Goal: Task Accomplishment & Management: Manage account settings

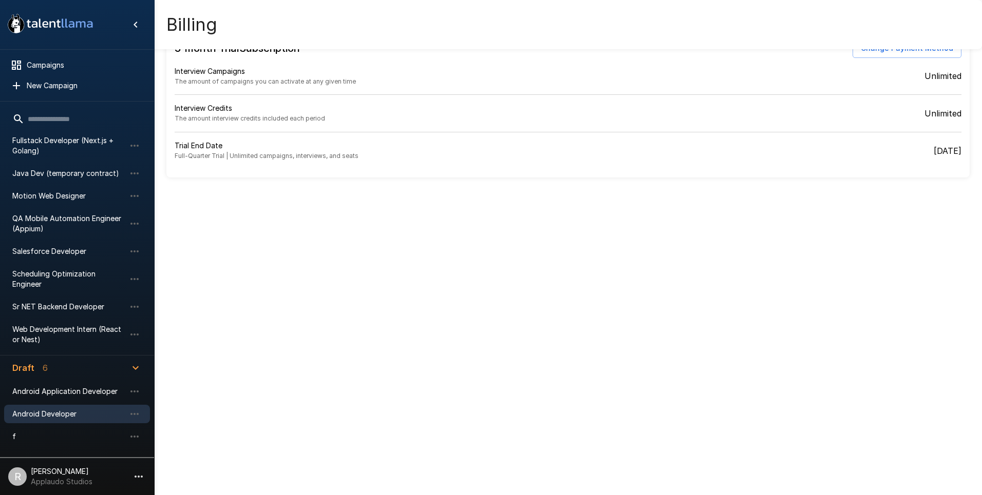
scroll to position [165, 0]
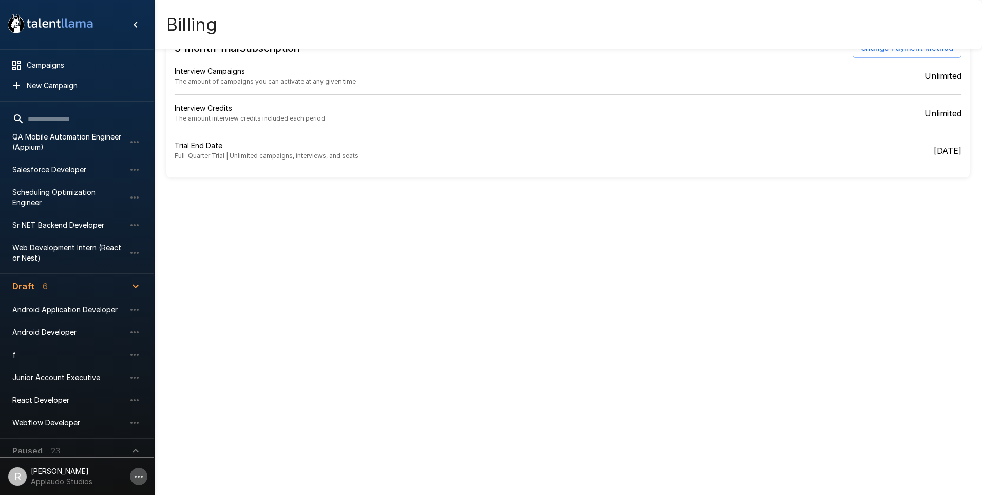
click at [139, 476] on icon "button" at bounding box center [139, 477] width 8 height 2
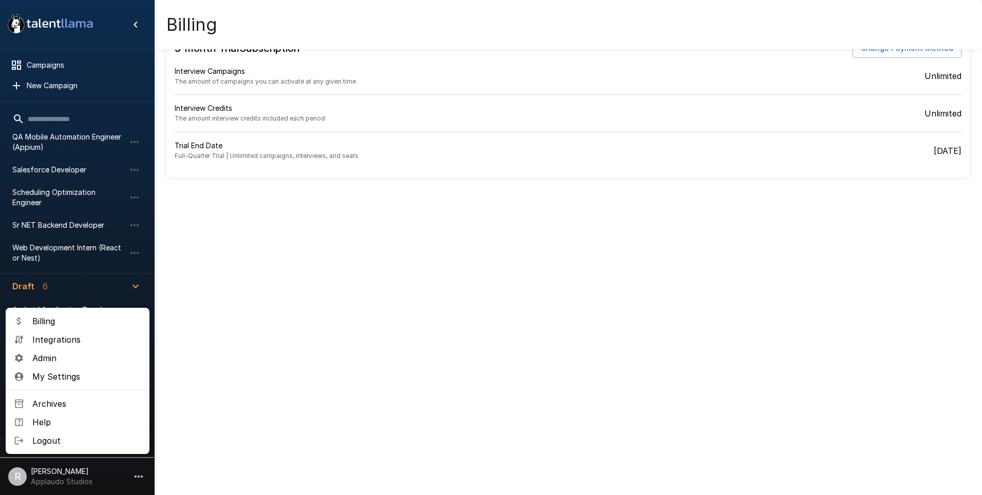
click at [79, 323] on span "Billing" at bounding box center [86, 321] width 109 height 12
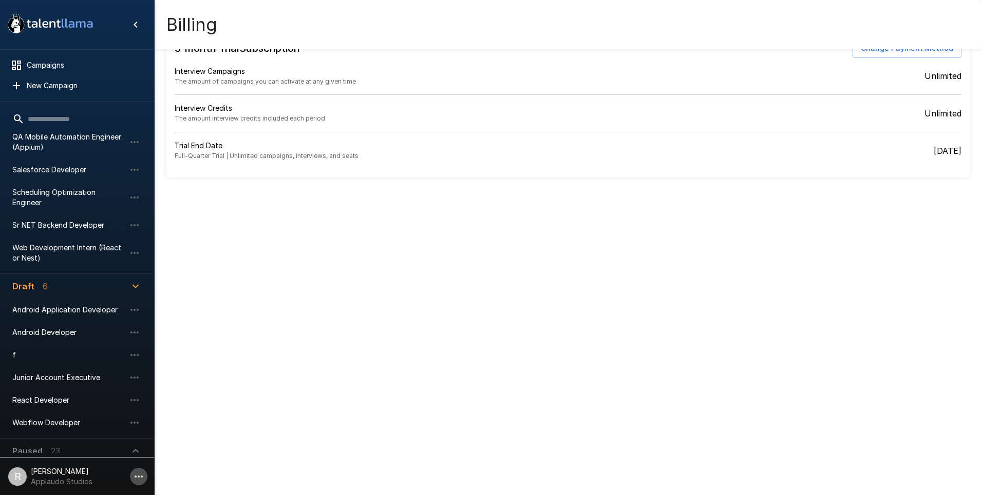
click at [144, 477] on icon "button" at bounding box center [138, 477] width 12 height 12
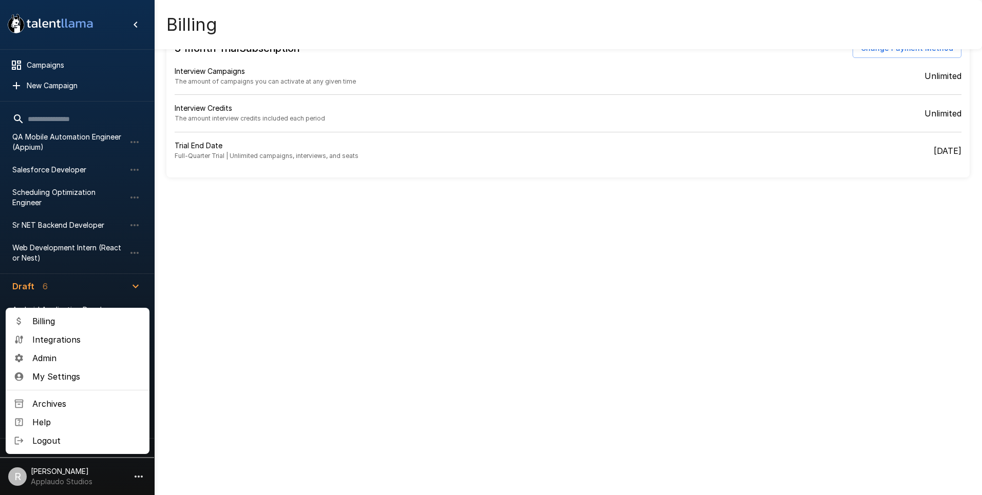
click at [46, 319] on span "Billing" at bounding box center [86, 321] width 109 height 12
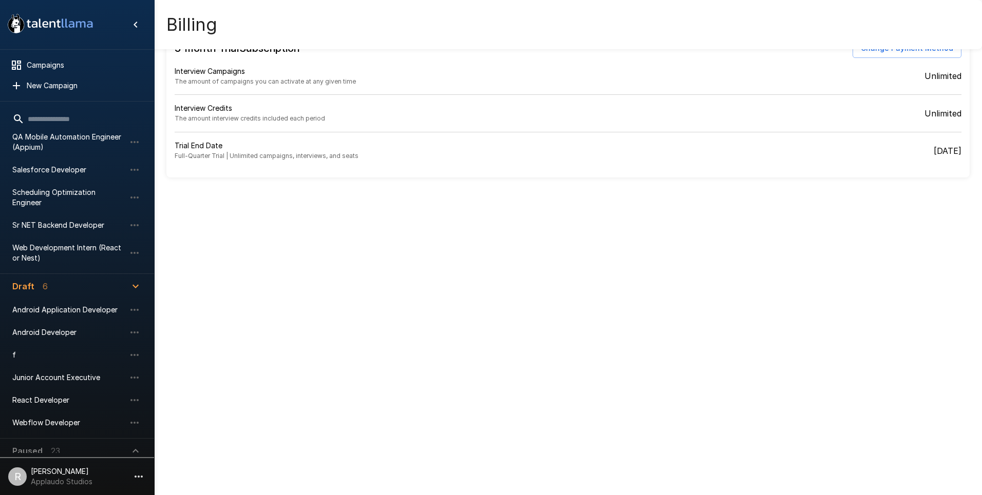
click at [294, 274] on div ".st0{fill:#FFFFFF;} .st1{fill:#76a4ed;} Campaigns New Campaign Active 10 Data A…" at bounding box center [491, 247] width 982 height 495
drag, startPoint x: 819, startPoint y: 206, endPoint x: 823, endPoint y: 243, distance: 37.7
click at [823, 243] on div ".st0{fill:#FFFFFF;} .st1{fill:#76a4ed;} Campaigns New Campaign Active 10 Data A…" at bounding box center [491, 247] width 982 height 495
click at [69, 134] on span "QA Mobile Automation Engineer (Appium)" at bounding box center [68, 142] width 113 height 21
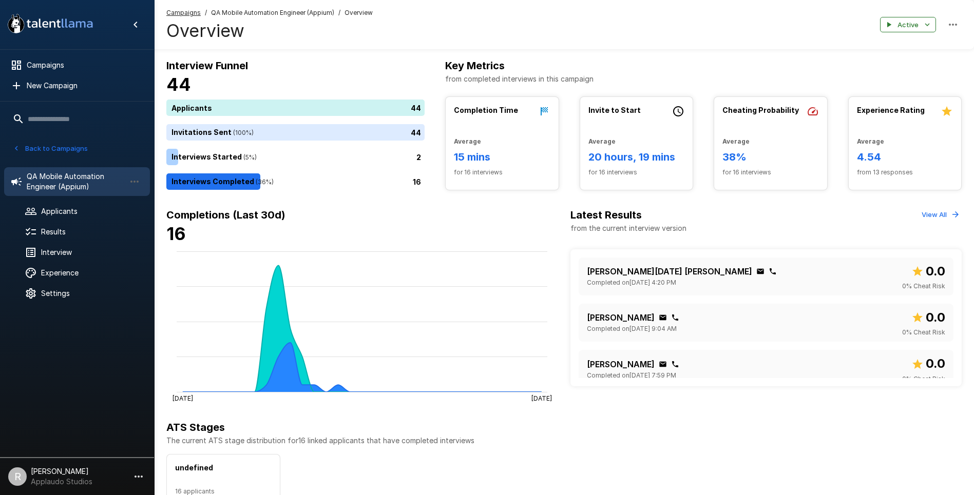
click at [133, 477] on icon "button" at bounding box center [138, 477] width 12 height 12
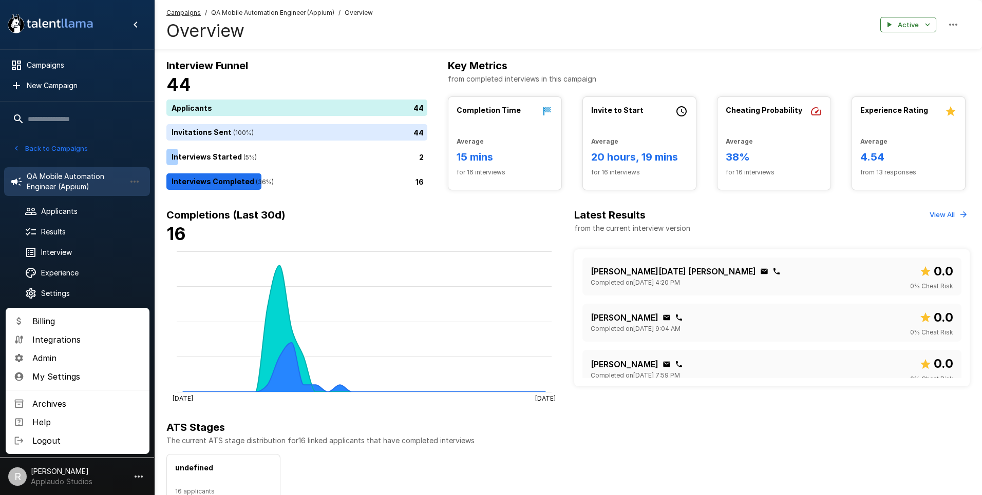
click at [52, 322] on span "Billing" at bounding box center [86, 321] width 109 height 12
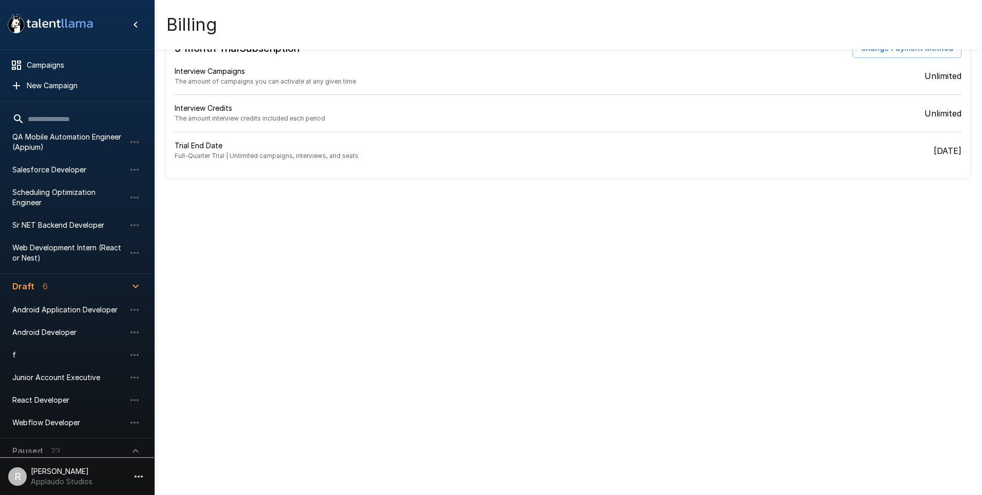
click at [341, 86] on div "Interview Campaigns The amount of campaigns you can activate at any given time" at bounding box center [371, 76] width 393 height 37
click at [286, 52] on h6 "3-month Trial Subscription" at bounding box center [237, 48] width 125 height 16
click at [882, 54] on button "Change Payment Method" at bounding box center [906, 48] width 109 height 19
